Goal: Task Accomplishment & Management: Use online tool/utility

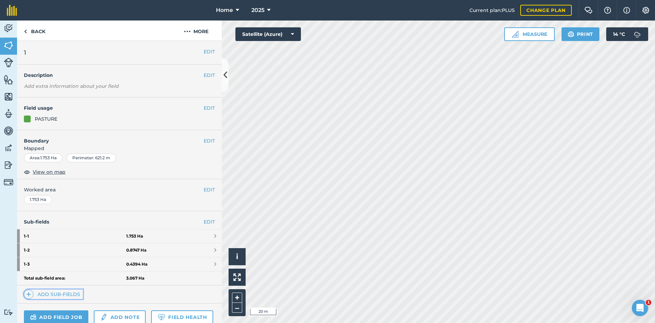
click at [59, 290] on link "Add sub-fields" at bounding box center [53, 294] width 59 height 10
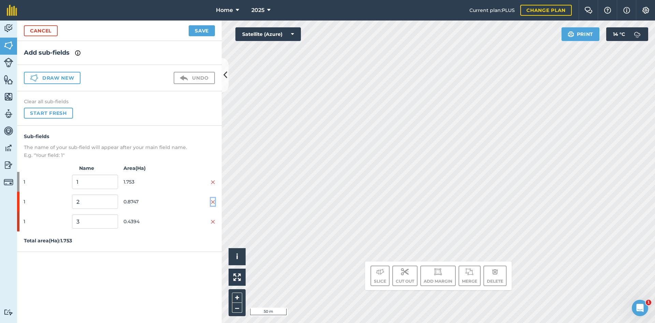
click at [212, 198] on button at bounding box center [213, 202] width 4 height 8
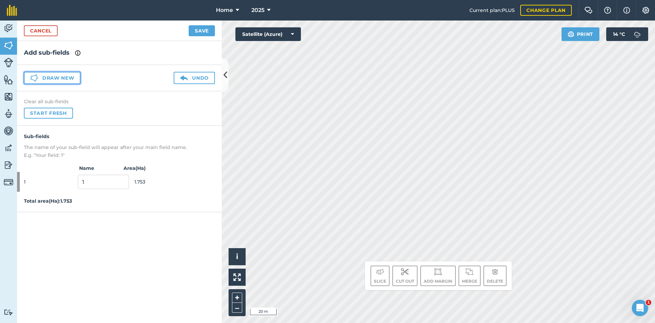
drag, startPoint x: 59, startPoint y: 72, endPoint x: 67, endPoint y: 78, distance: 9.3
click at [59, 73] on button "Draw new" at bounding box center [52, 78] width 57 height 12
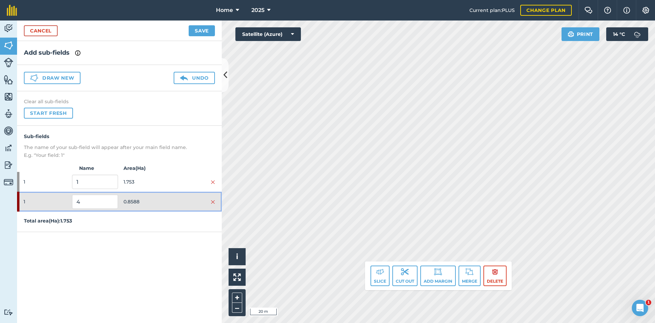
click at [151, 204] on span "0.8588" at bounding box center [147, 201] width 46 height 13
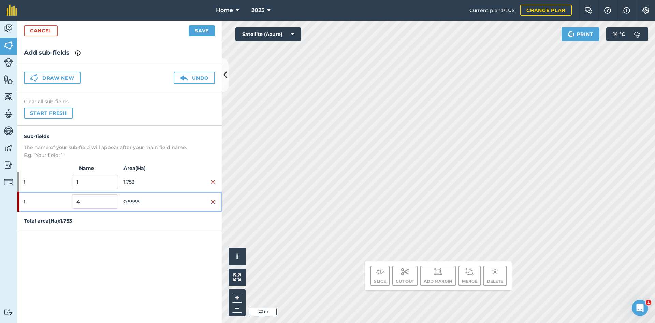
click at [151, 204] on span "0.8588" at bounding box center [147, 201] width 46 height 13
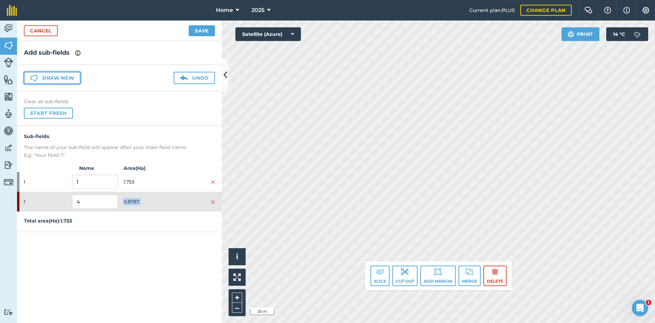
click at [68, 76] on button "Draw new" at bounding box center [52, 78] width 57 height 12
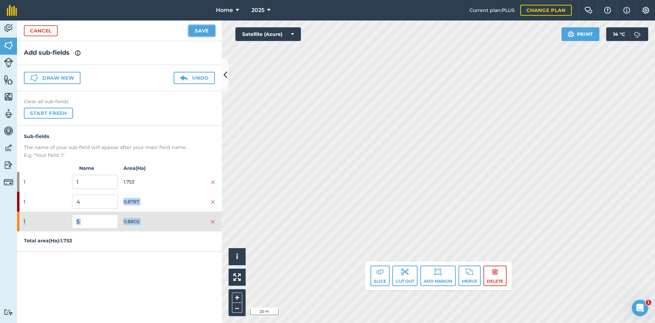
click at [204, 31] on button "Save" at bounding box center [202, 30] width 26 height 11
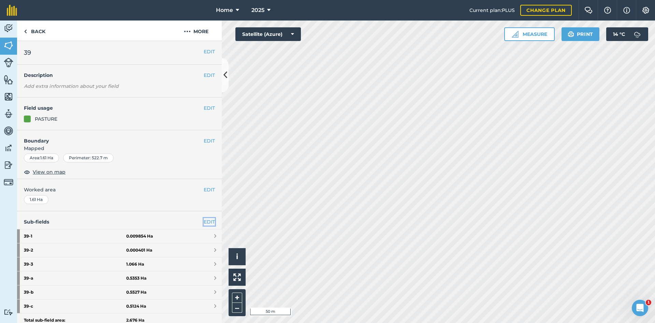
click at [204, 221] on link "EDIT" at bounding box center [209, 222] width 11 height 8
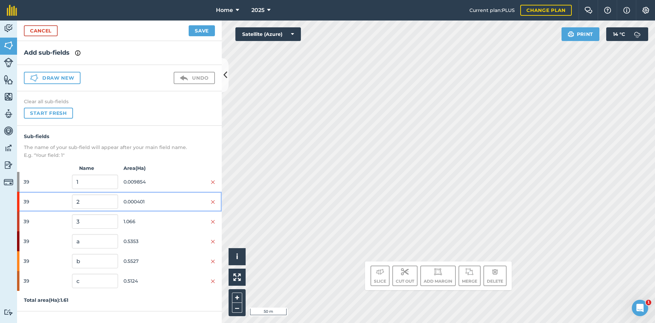
click at [216, 199] on div "39 2 0.000401" at bounding box center [119, 202] width 205 height 20
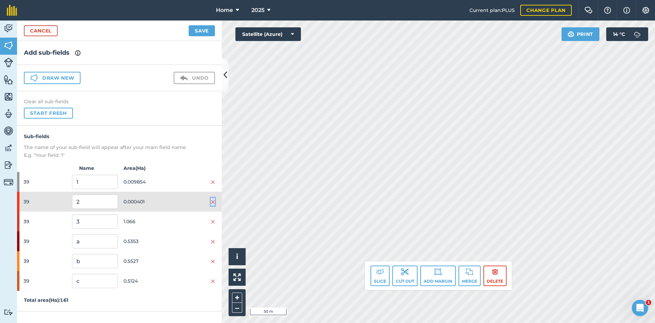
click at [213, 199] on img at bounding box center [213, 201] width 4 height 5
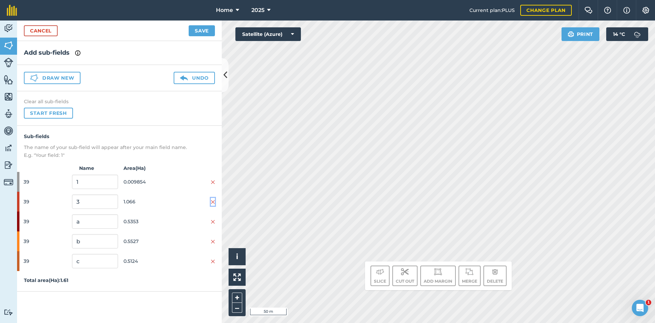
click at [213, 199] on img at bounding box center [213, 201] width 4 height 5
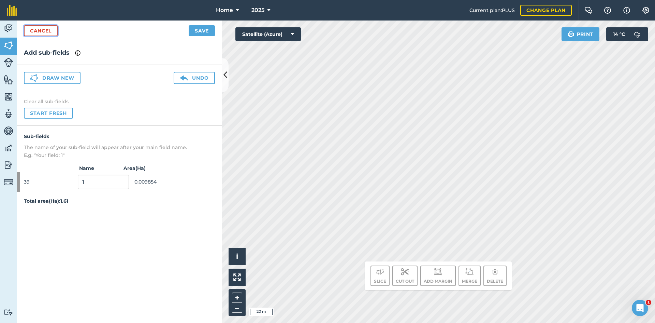
click at [32, 29] on link "Cancel" at bounding box center [41, 30] width 34 height 11
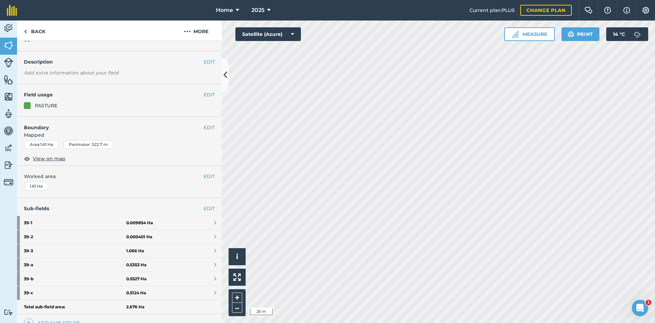
scroll to position [34, 0]
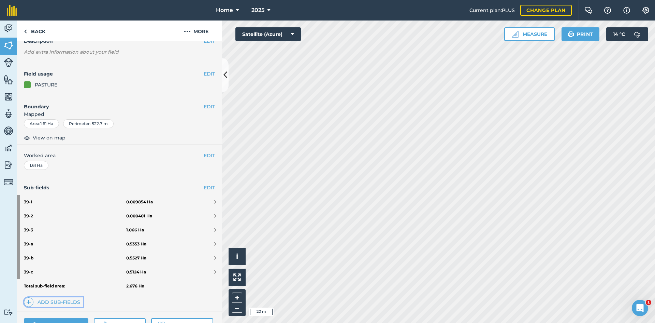
click at [65, 300] on link "Add sub-fields" at bounding box center [53, 302] width 59 height 10
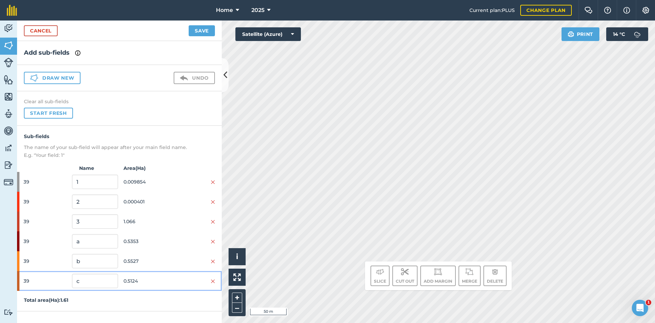
click at [215, 279] on div "39 c 0.5124" at bounding box center [119, 281] width 205 height 20
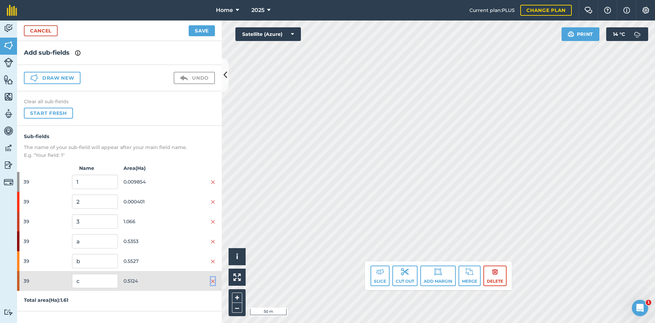
drag, startPoint x: 212, startPoint y: 281, endPoint x: 211, endPoint y: 275, distance: 5.2
click at [212, 281] on img at bounding box center [213, 280] width 4 height 5
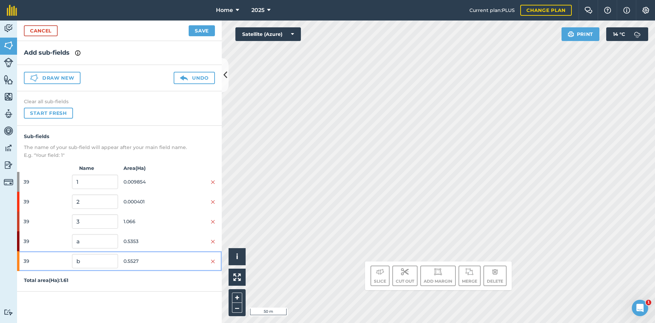
click at [210, 262] on div at bounding box center [192, 261] width 46 height 8
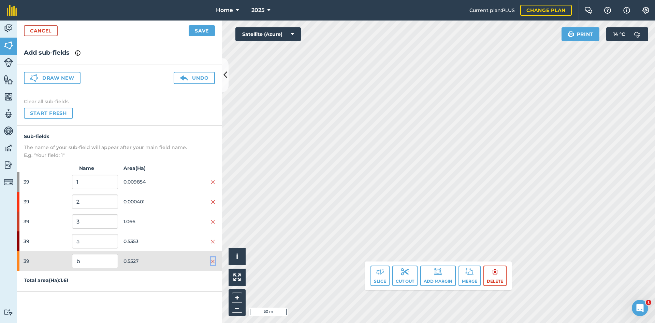
click at [212, 261] on img at bounding box center [213, 260] width 4 height 5
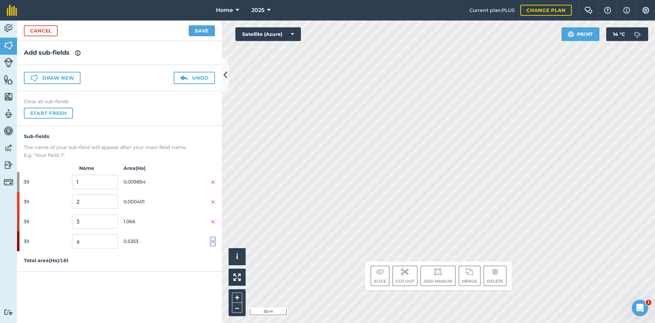
click at [213, 240] on img at bounding box center [213, 241] width 4 height 5
click at [45, 28] on link "Cancel" at bounding box center [41, 30] width 34 height 11
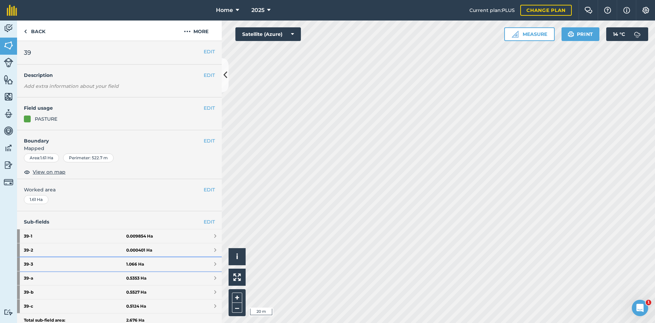
click at [174, 263] on link "39 - 3 1.066 Ha" at bounding box center [119, 264] width 205 height 14
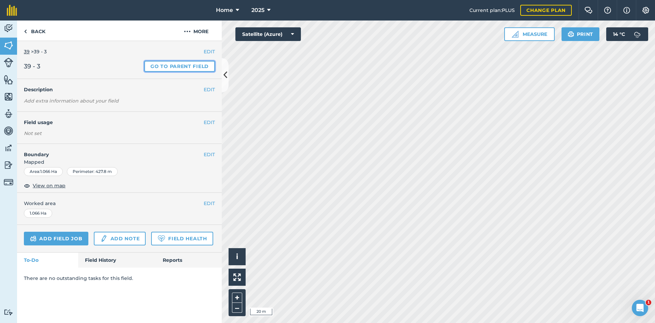
click at [183, 65] on link "Go to parent field" at bounding box center [179, 66] width 71 height 11
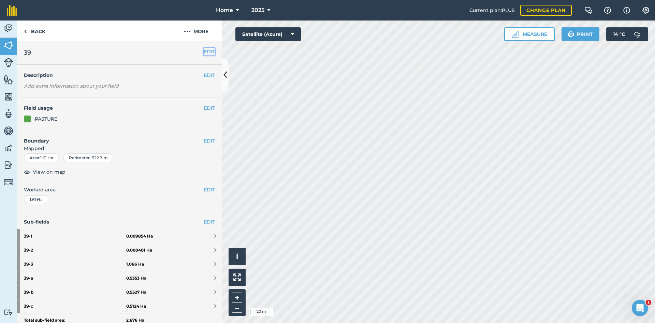
click at [204, 51] on button "EDIT" at bounding box center [209, 52] width 11 height 8
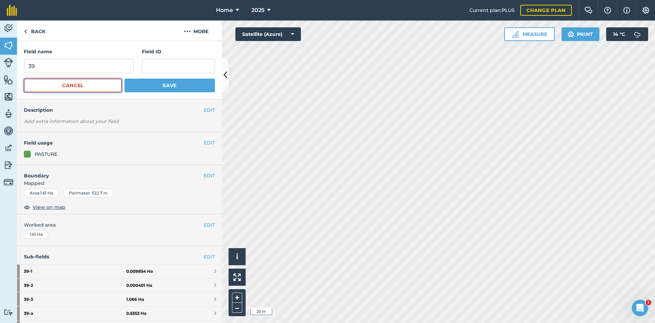
click at [99, 83] on button "Cancel" at bounding box center [73, 86] width 98 height 14
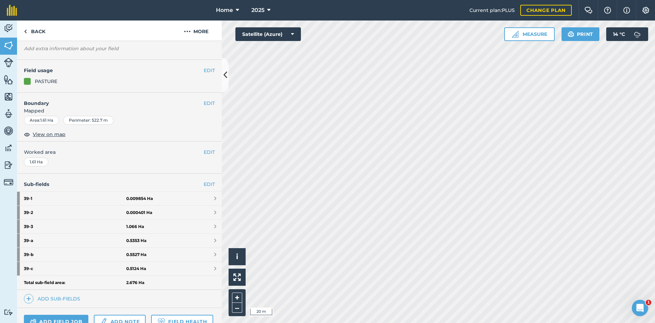
scroll to position [68, 0]
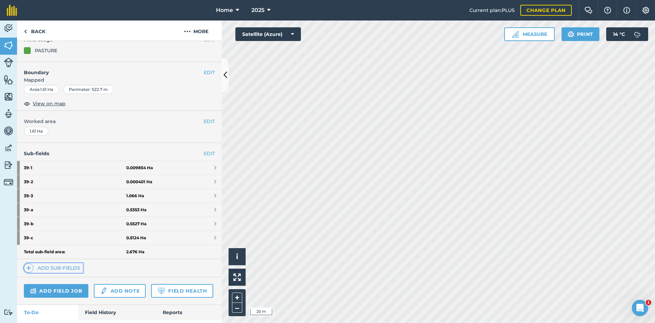
click at [73, 268] on link "Add sub-fields" at bounding box center [53, 268] width 59 height 10
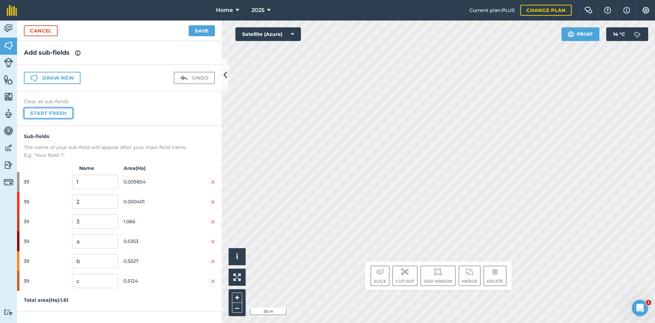
click at [67, 113] on button "Start fresh" at bounding box center [48, 113] width 49 height 11
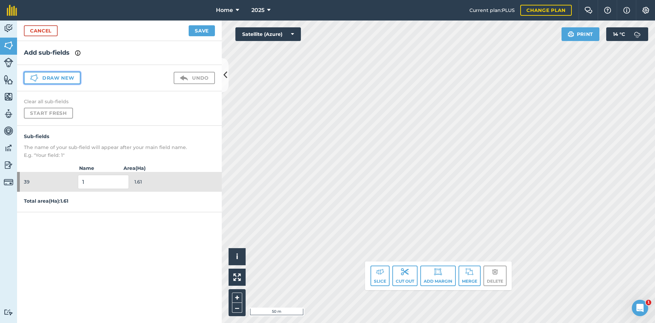
click at [76, 78] on button "Draw new" at bounding box center [52, 78] width 57 height 12
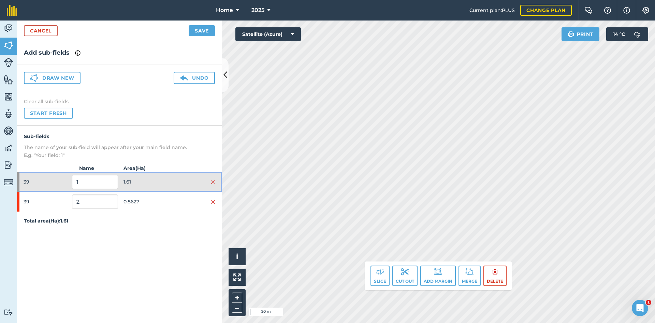
drag, startPoint x: 140, startPoint y: 181, endPoint x: 146, endPoint y: 191, distance: 12.0
click at [140, 181] on span "1.61" at bounding box center [147, 181] width 46 height 13
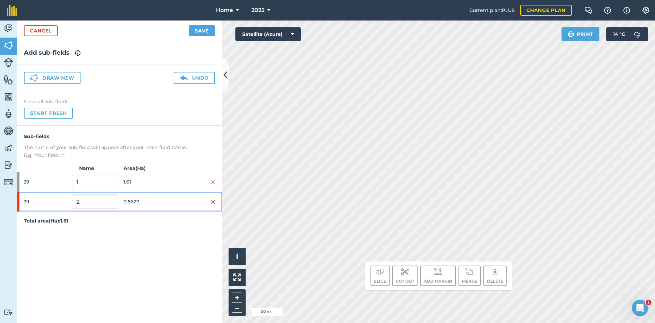
drag, startPoint x: 153, startPoint y: 205, endPoint x: 161, endPoint y: 203, distance: 8.8
click at [154, 204] on span "0.8627" at bounding box center [147, 201] width 46 height 13
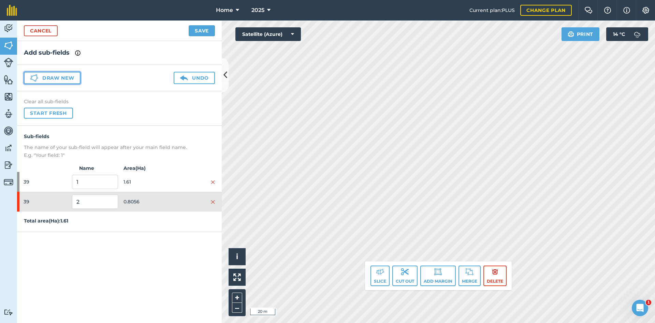
click at [51, 78] on button "Draw new" at bounding box center [52, 78] width 57 height 12
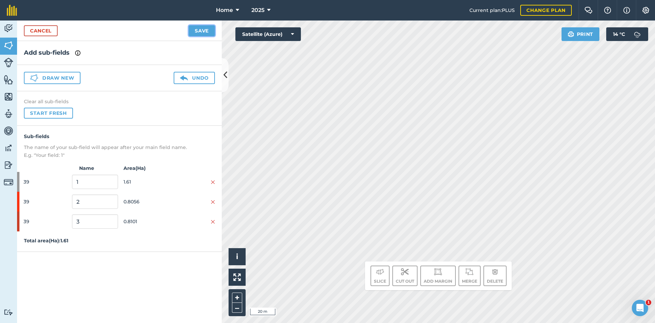
click at [212, 28] on button "Save" at bounding box center [202, 30] width 26 height 11
